Goal: Information Seeking & Learning: Learn about a topic

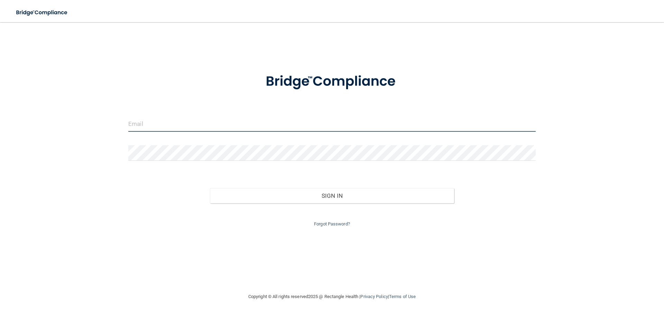
click at [199, 125] on input "email" at bounding box center [331, 124] width 407 height 16
type input "[EMAIL_ADDRESS][DOMAIN_NAME]"
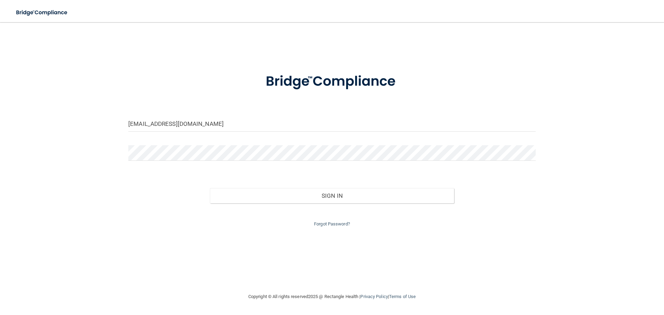
click at [299, 206] on div "Forgot Password?" at bounding box center [332, 215] width 418 height 25
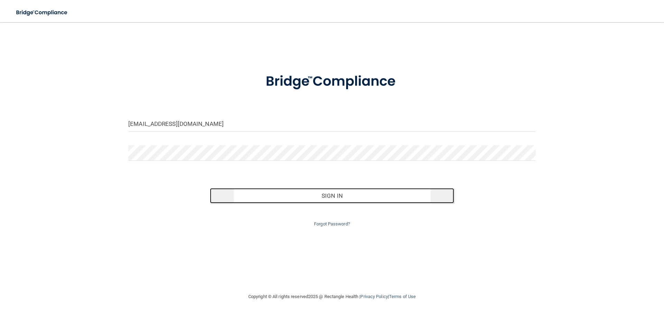
click at [296, 198] on button "Sign In" at bounding box center [332, 195] width 244 height 15
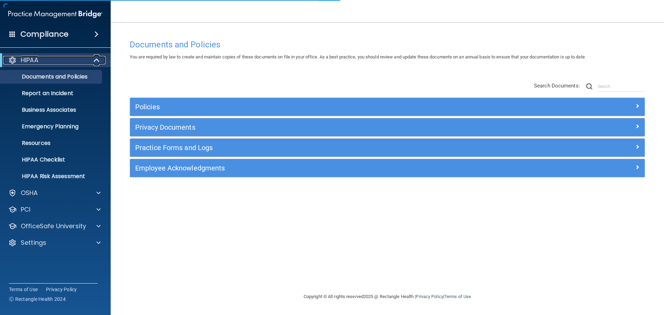
click at [84, 60] on div "HIPAA" at bounding box center [45, 60] width 85 height 8
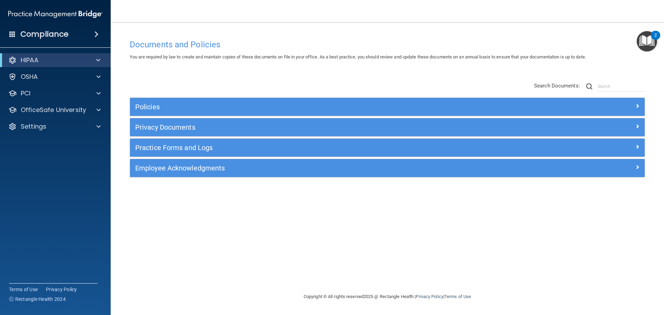
click at [412, 228] on div "Documents and Policies You are required by law to create and maintain copies of…" at bounding box center [386, 164] width 525 height 256
click at [67, 109] on p "OfficeSafe University" at bounding box center [53, 110] width 65 height 8
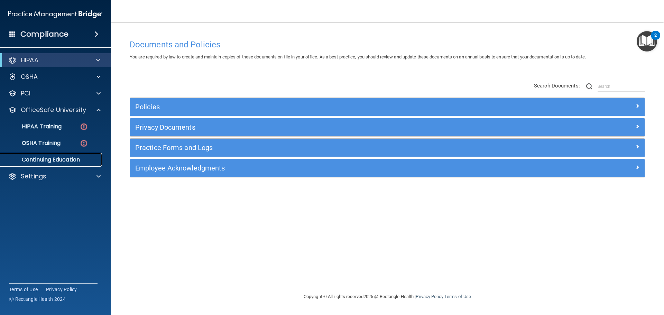
click at [58, 161] on p "Continuing Education" at bounding box center [51, 159] width 94 height 7
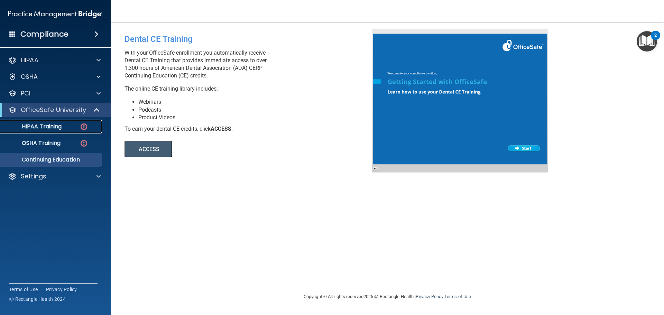
click at [65, 130] on link "HIPAA Training" at bounding box center [47, 127] width 109 height 14
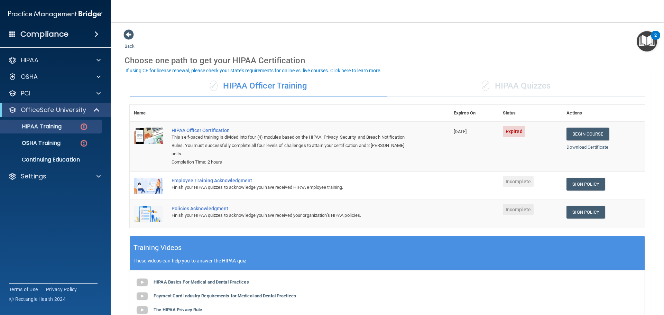
click at [515, 79] on div "✓ HIPAA Quizzes" at bounding box center [516, 86] width 258 height 21
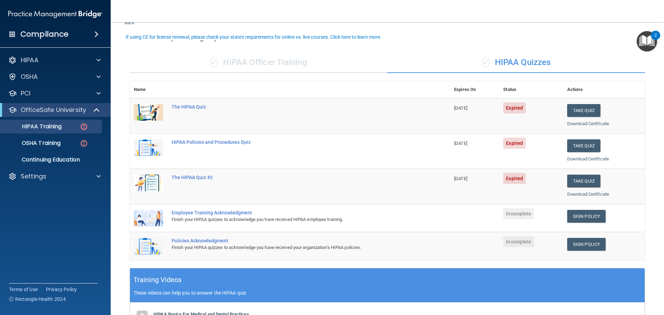
scroll to position [35, 0]
